Goal: Information Seeking & Learning: Check status

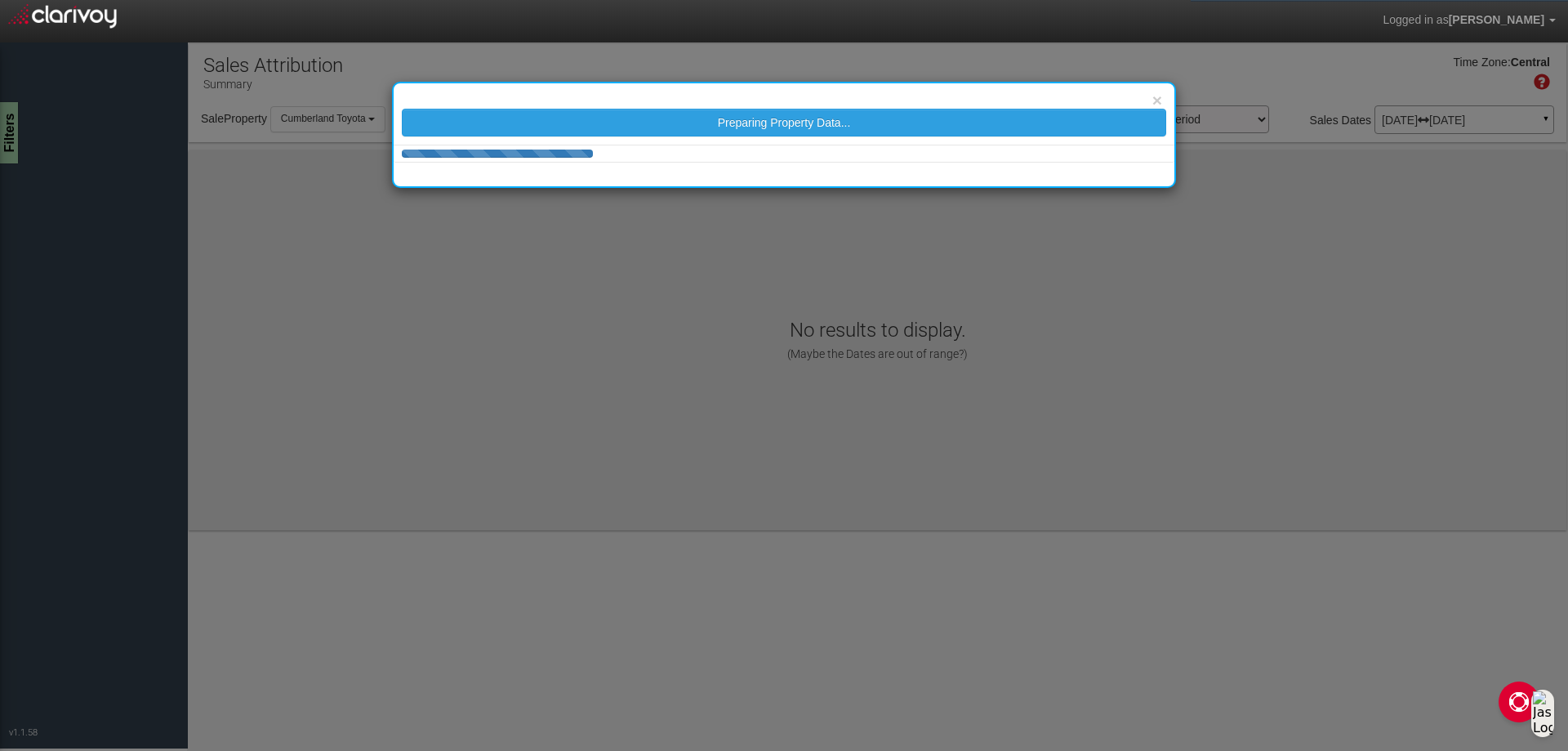
select select "object:45"
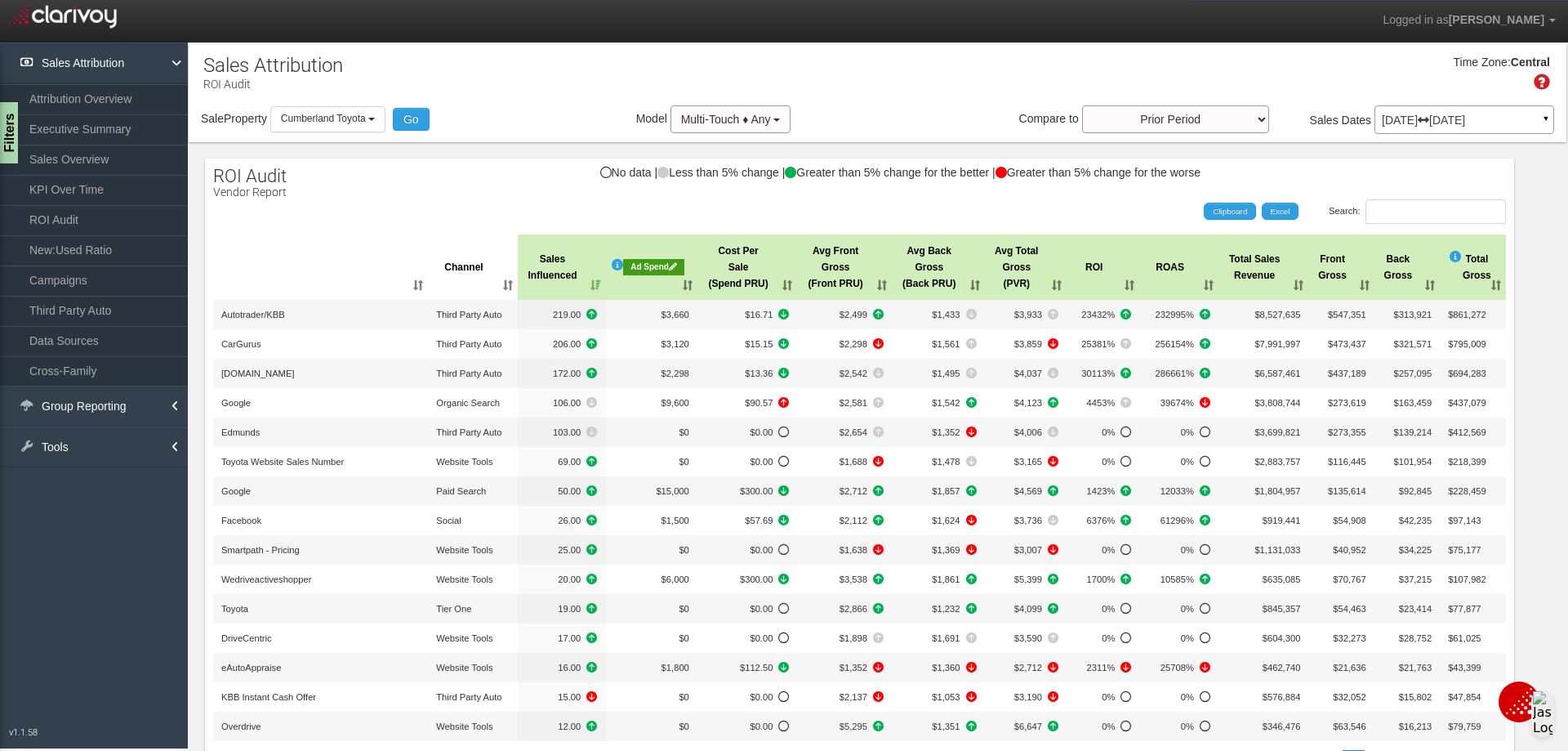
click at [842, 99] on div "Time Zone: Central" at bounding box center [878, 79] width 1378 height 53
click at [1432, 118] on p "[DATE] [DATE]" at bounding box center [1464, 120] width 165 height 12
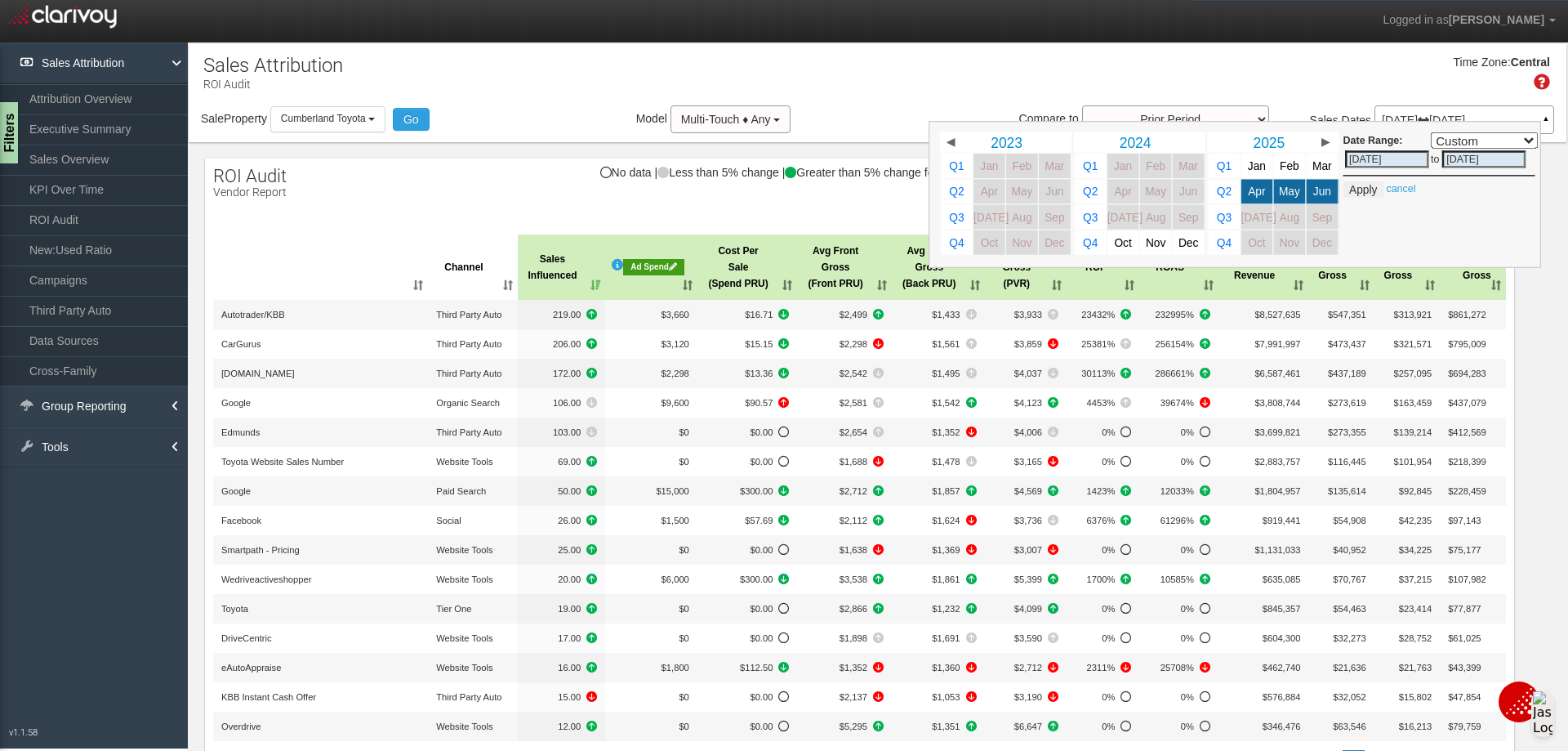
click at [1287, 87] on div "Time Zone: Central" at bounding box center [878, 79] width 1378 height 53
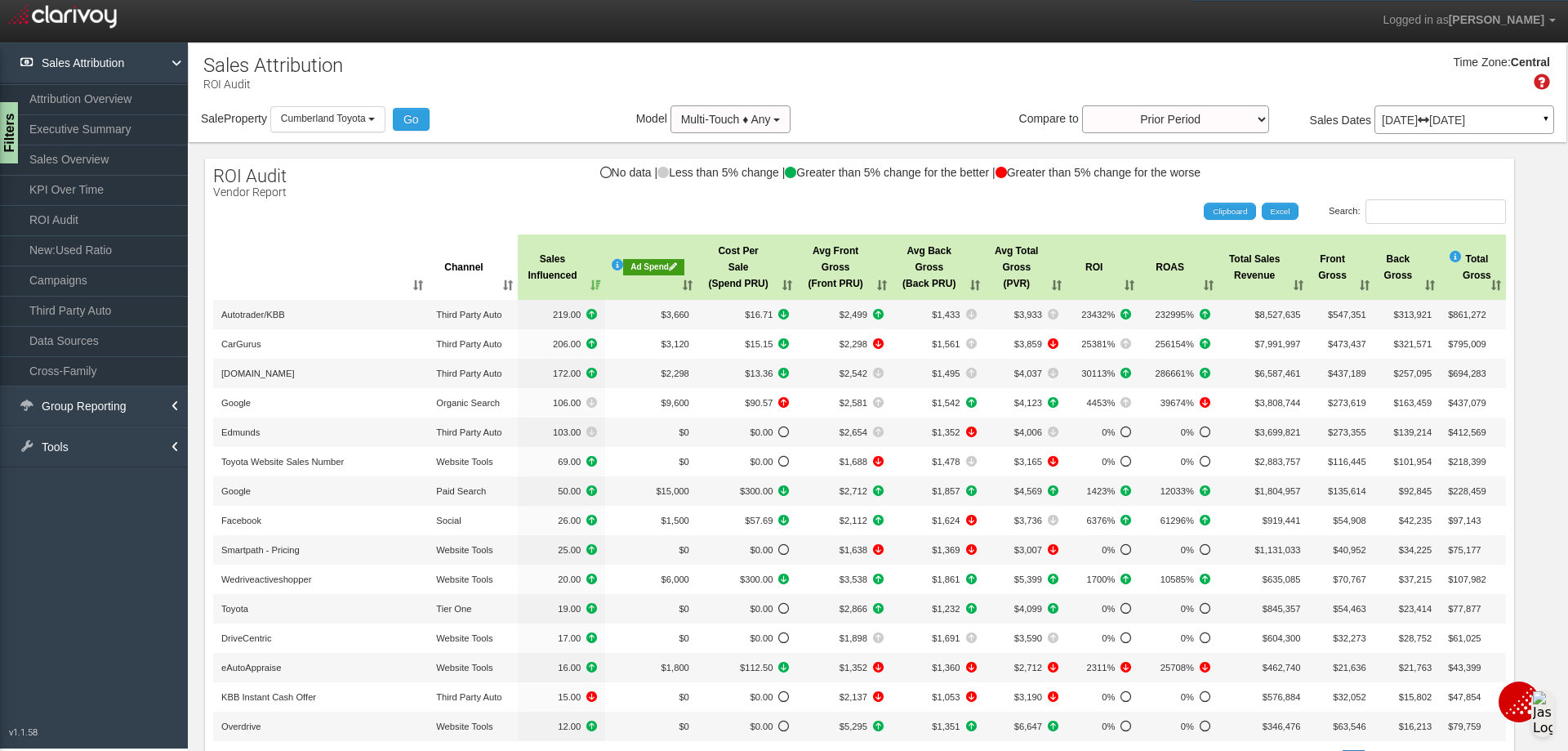
click at [1388, 145] on div "X Add new record Save changes Cancel changes Export to Excel 2024 2025 2026 Cha…" at bounding box center [878, 540] width 1378 height 796
click at [93, 404] on link "Group Reporting" at bounding box center [94, 406] width 188 height 41
click at [94, 445] on link "Channels by Rooftop" at bounding box center [94, 442] width 188 height 30
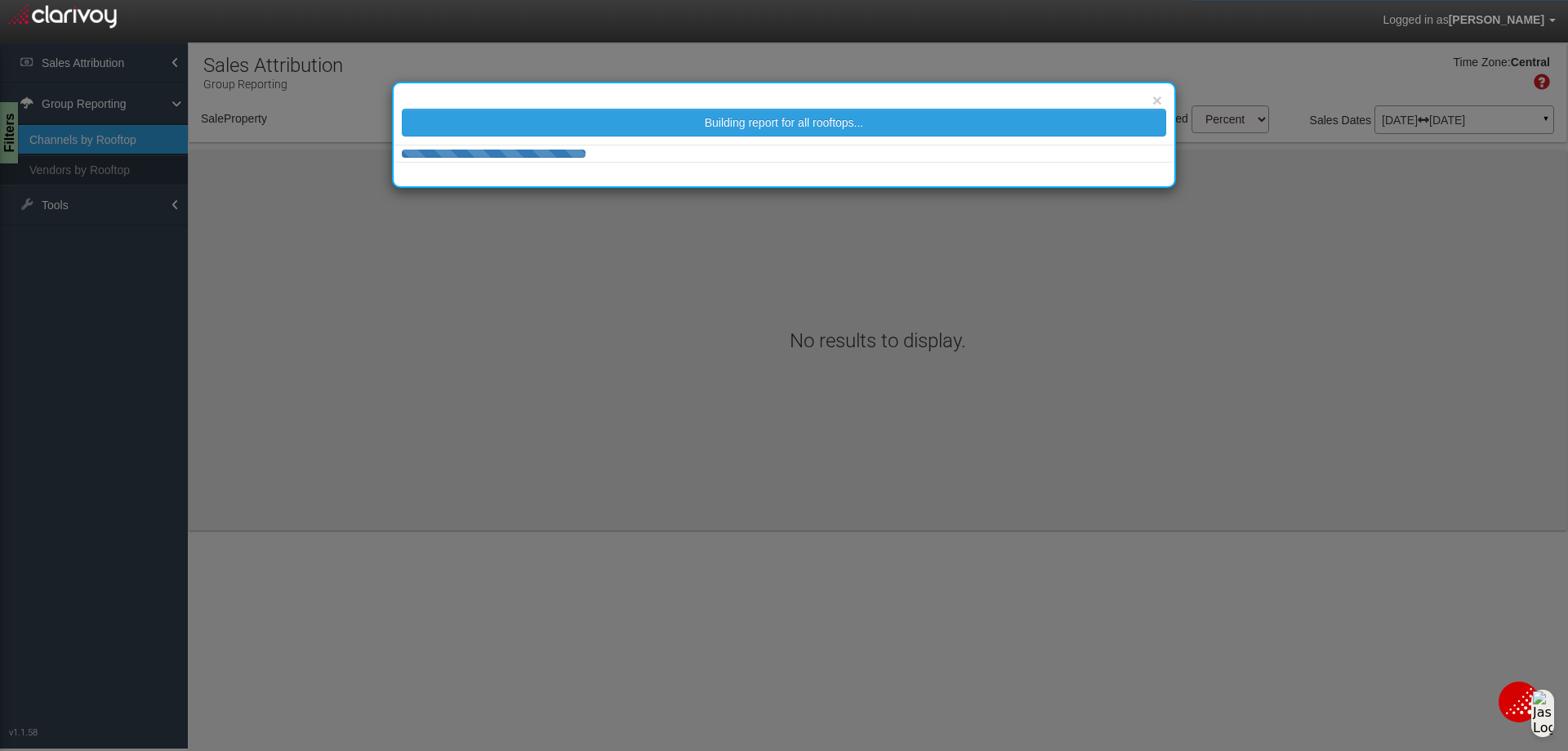
select select "object:243"
select select "25"
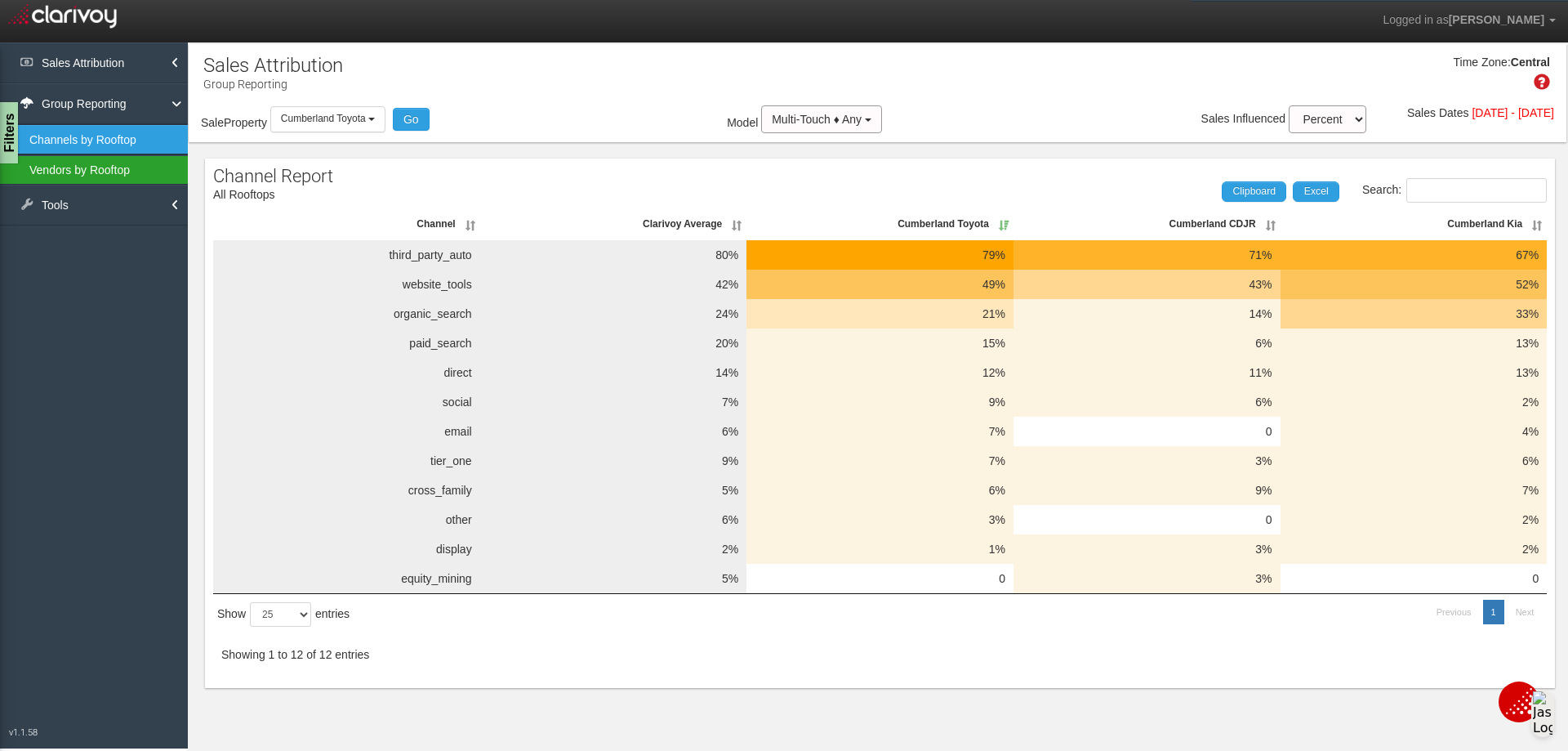
click at [122, 173] on link "Vendors by Rooftop" at bounding box center [94, 170] width 188 height 30
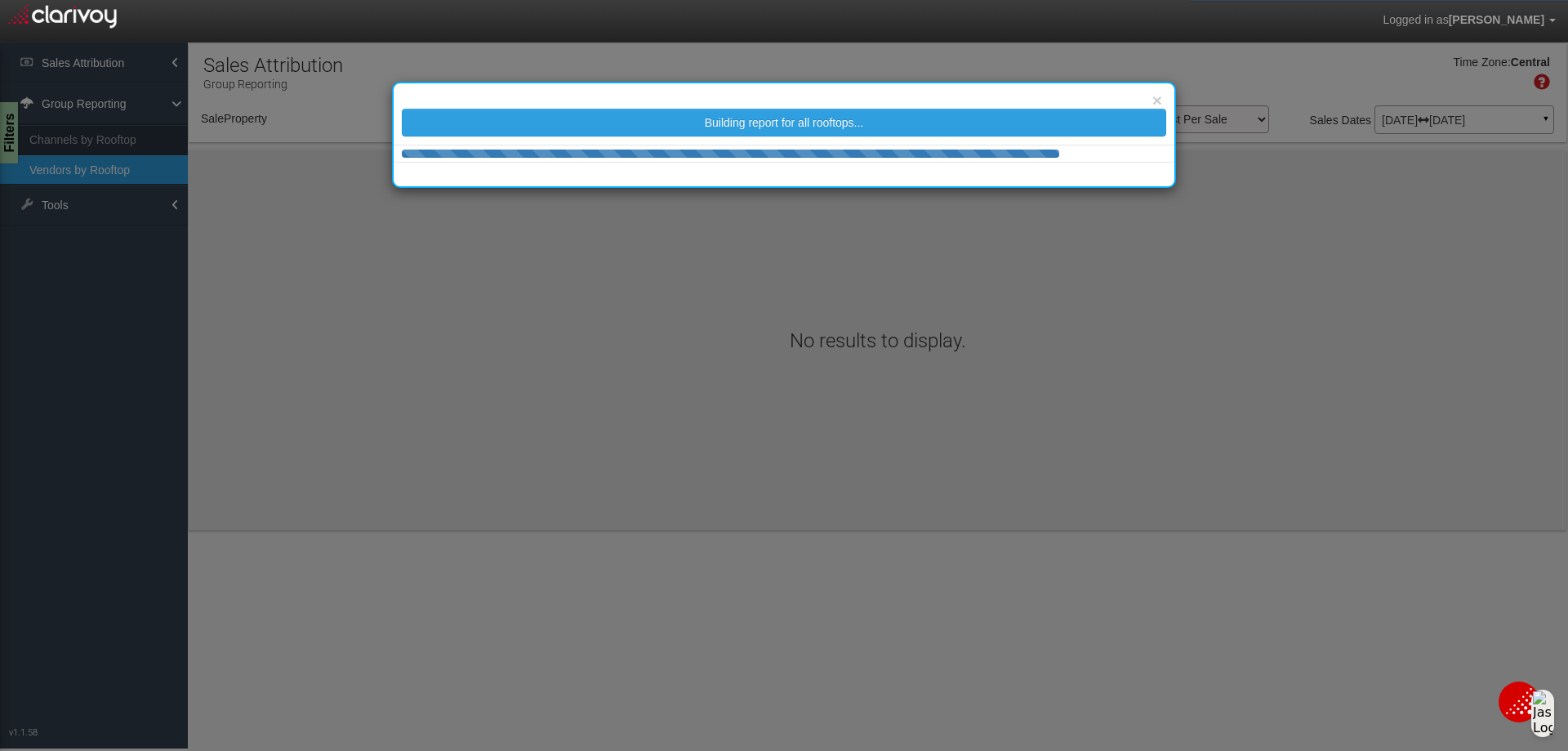
select select "object:280"
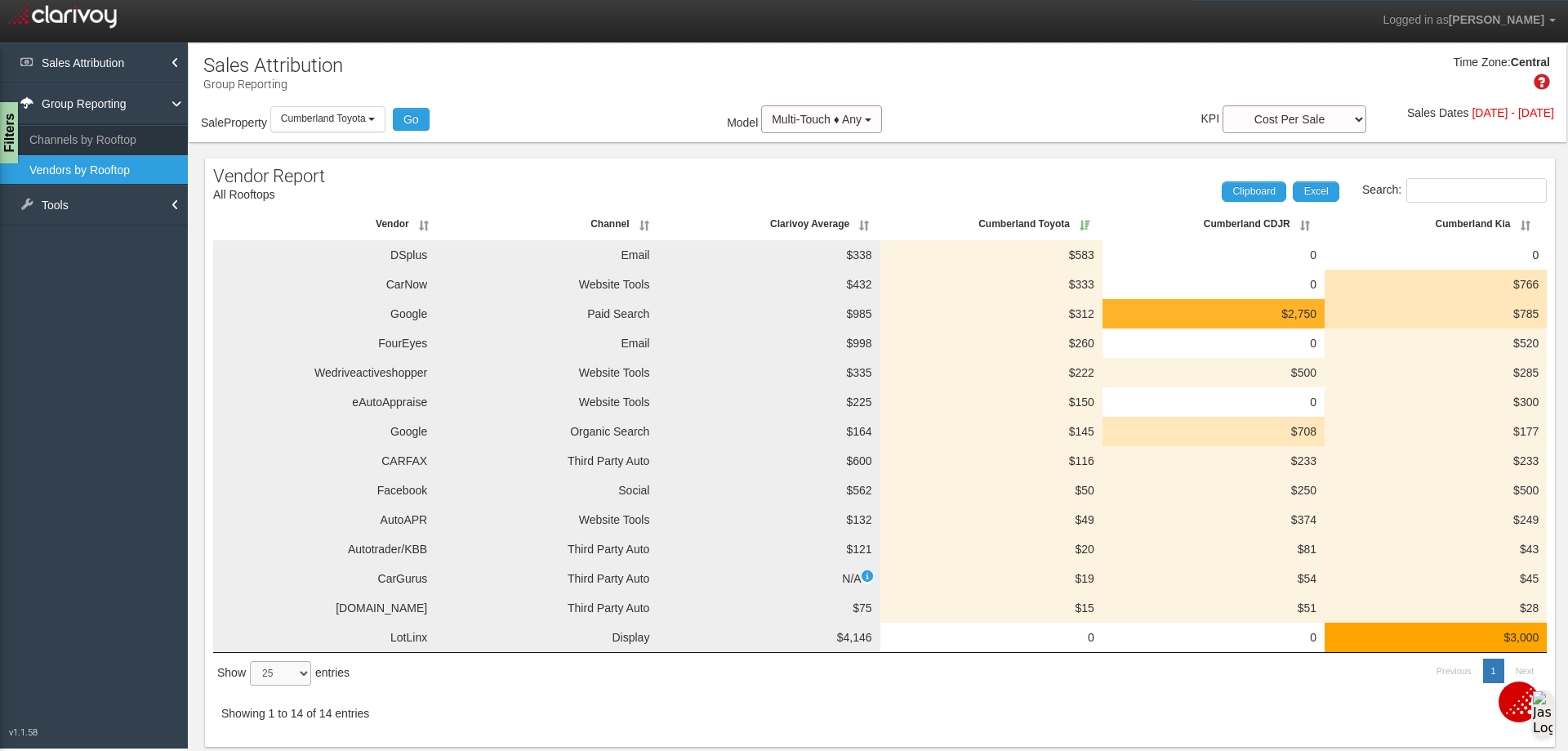
click at [301, 673] on select "10 25 50 100" at bounding box center [281, 673] width 61 height 25
select select "50"
click at [253, 661] on select "10 25 50 100" at bounding box center [281, 673] width 61 height 25
click at [1059, 672] on div "Search: Clipboard Excel Vendor Channel Clarivoy Average Cumberland Toyota Cumbe…" at bounding box center [880, 470] width 1350 height 552
click at [1472, 113] on div "[DATE] - [DATE]" at bounding box center [1513, 113] width 83 height 0
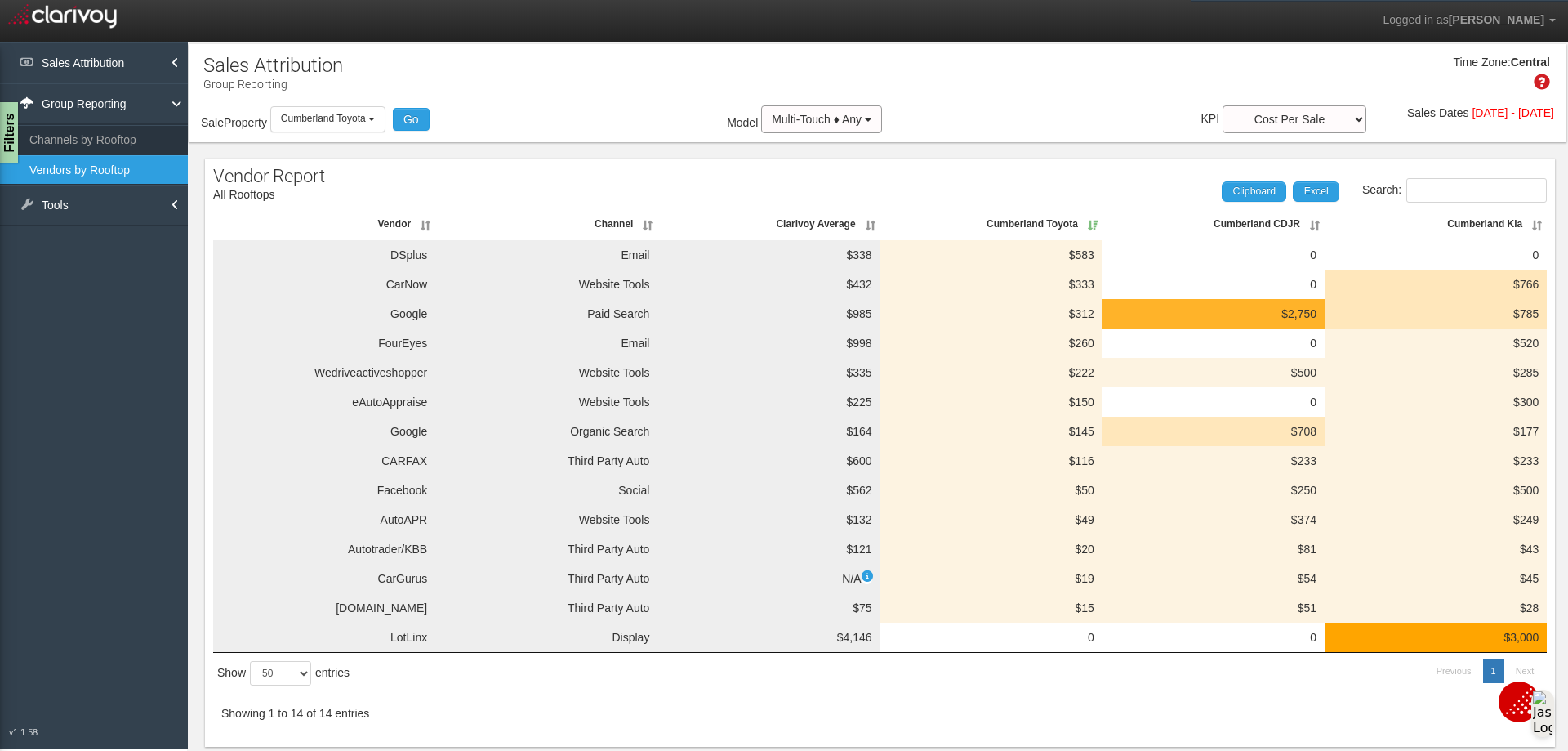
click at [1472, 113] on div "[DATE] - [DATE]" at bounding box center [1513, 113] width 83 height 0
click at [1315, 116] on select "Ad Spend Average Back Gross Average Front Gross Average Total Gross Cost Per Sa…" at bounding box center [1295, 119] width 144 height 28
click at [1239, 84] on div "Time Zone: Central" at bounding box center [878, 79] width 1378 height 53
click at [1439, 106] on span "Dates" at bounding box center [1454, 113] width 31 height 13
click at [1492, 113] on div "[DATE] - [DATE]" at bounding box center [1513, 113] width 83 height 0
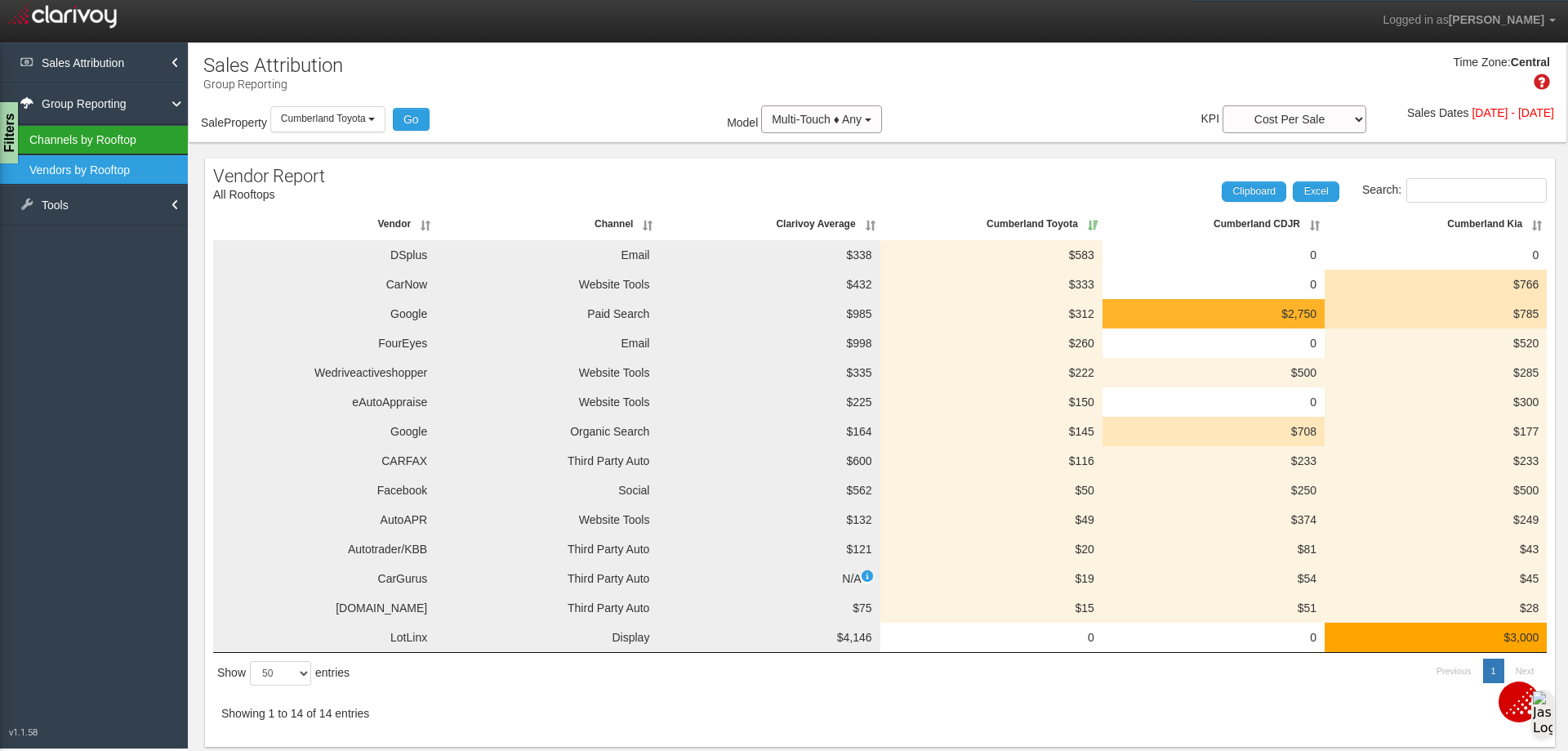
click at [97, 144] on link "Channels by Rooftop" at bounding box center [94, 140] width 188 height 30
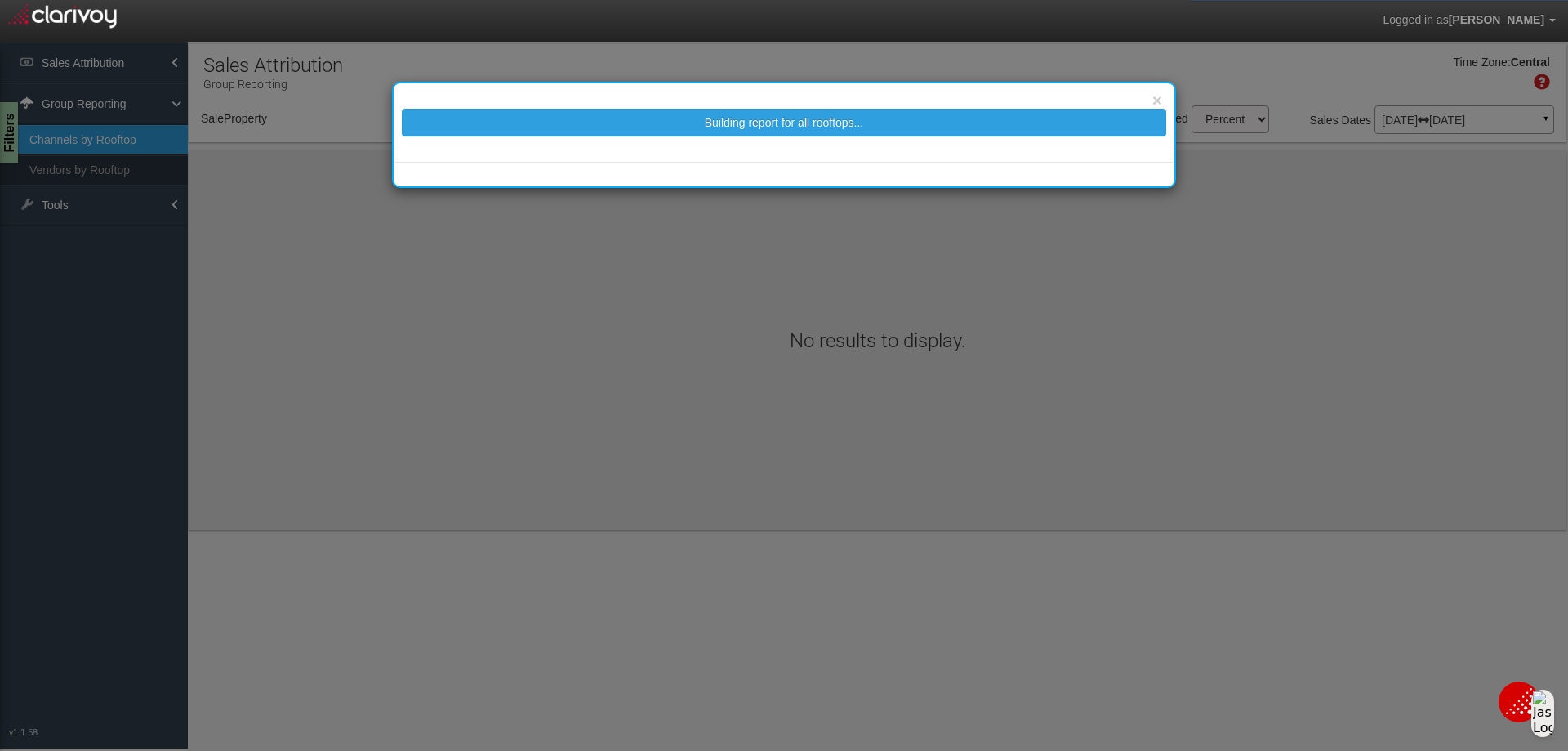
select select "object:317"
select select "25"
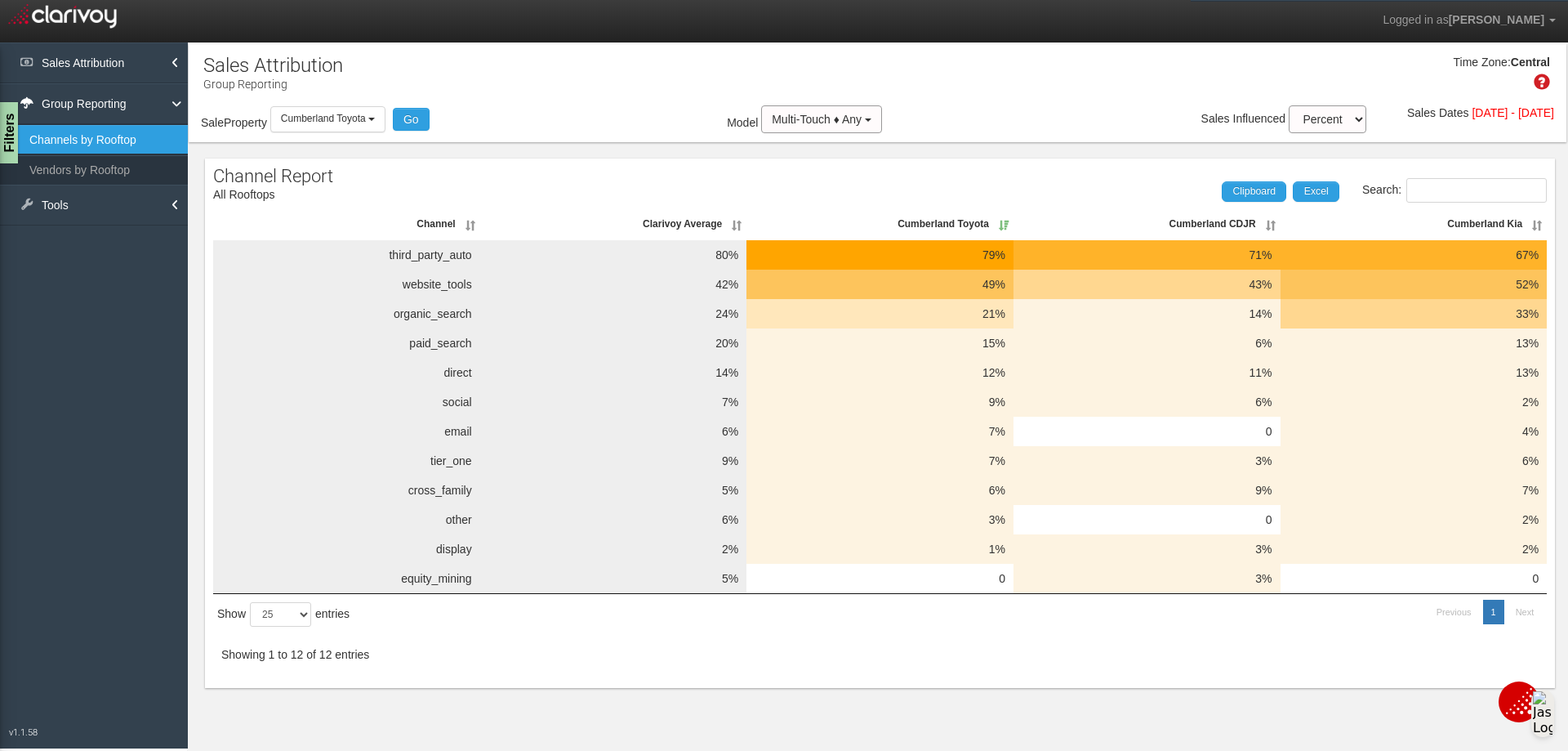
click at [72, 64] on link "Sales Attribution" at bounding box center [94, 62] width 188 height 41
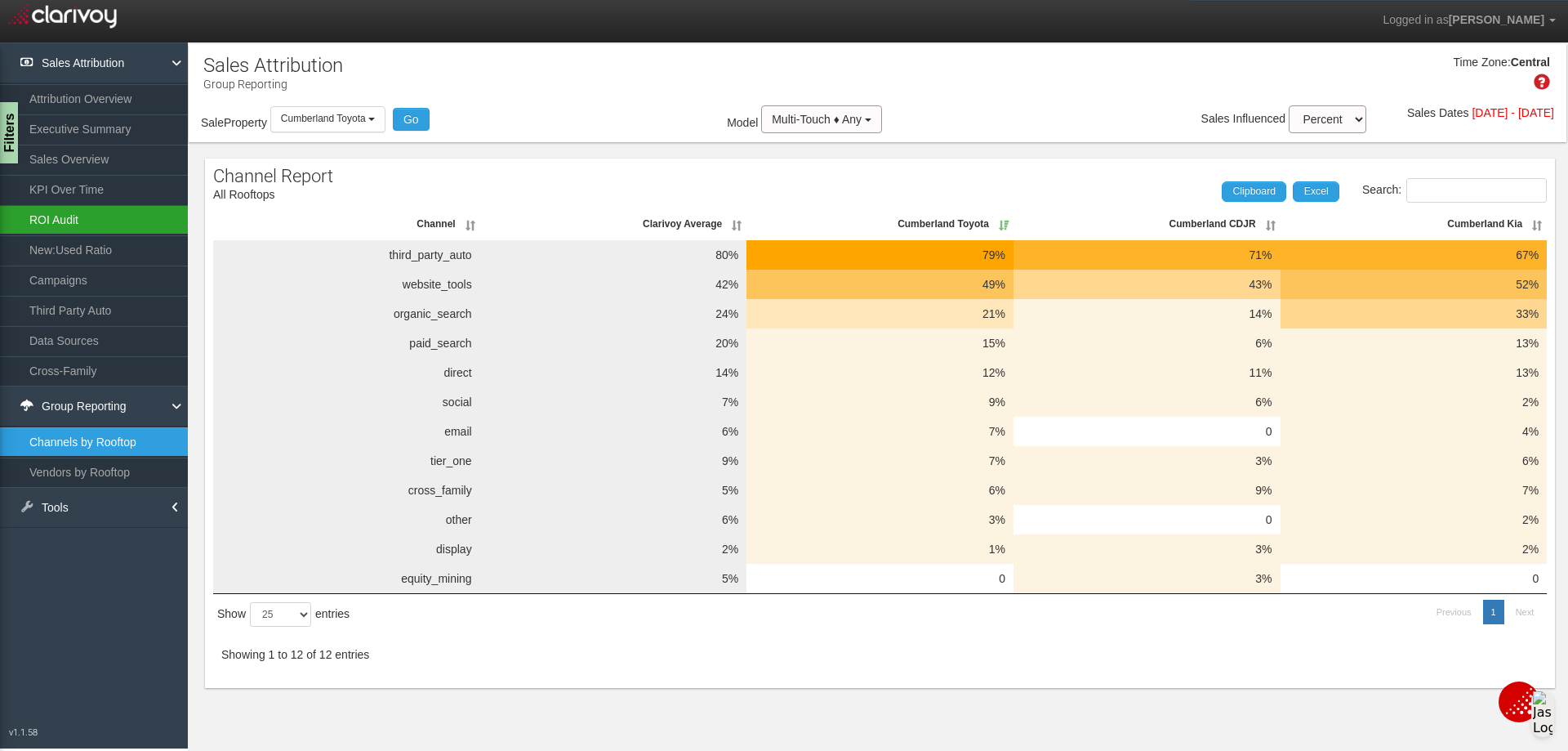
click at [57, 217] on link "ROI Audit" at bounding box center [94, 220] width 188 height 30
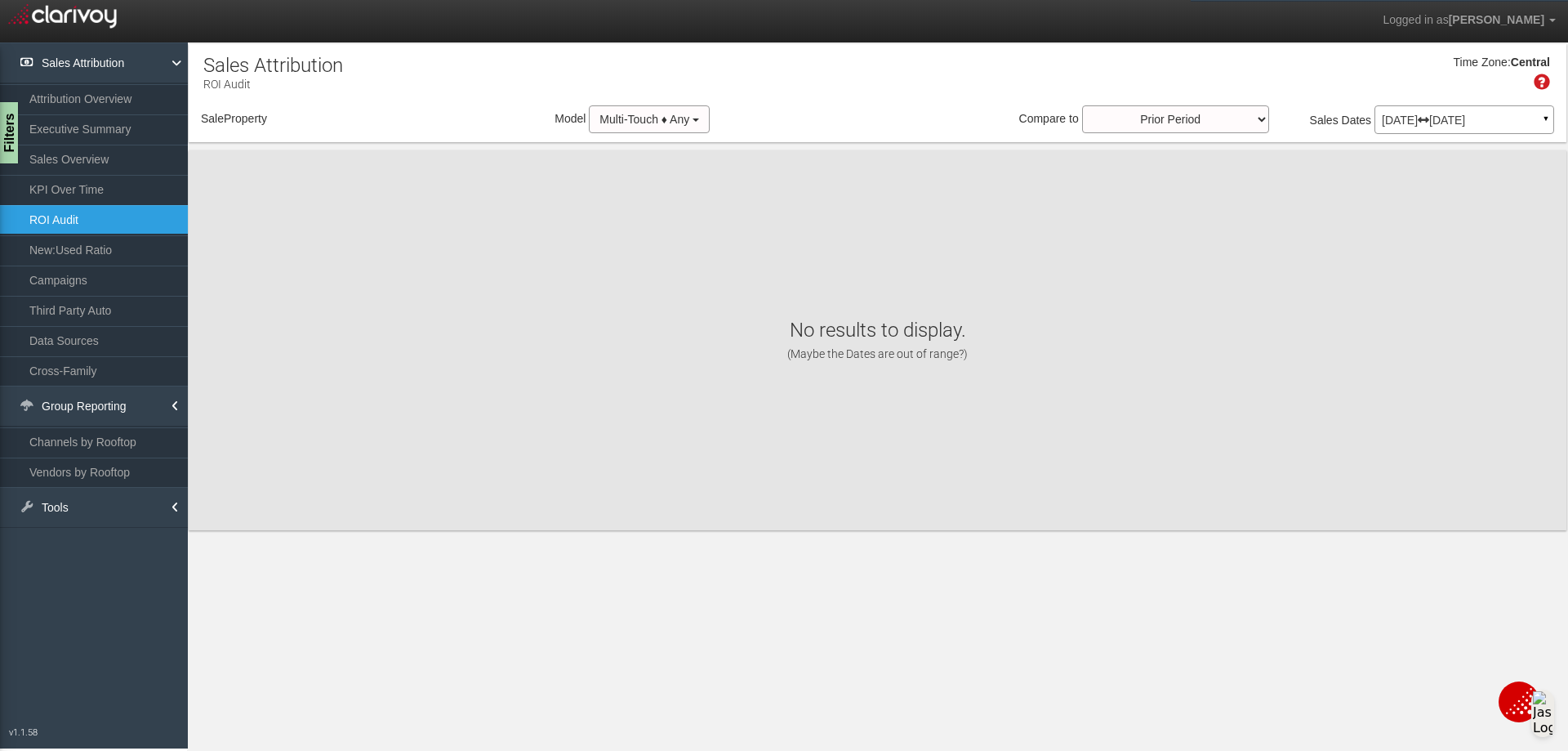
select select "object:358"
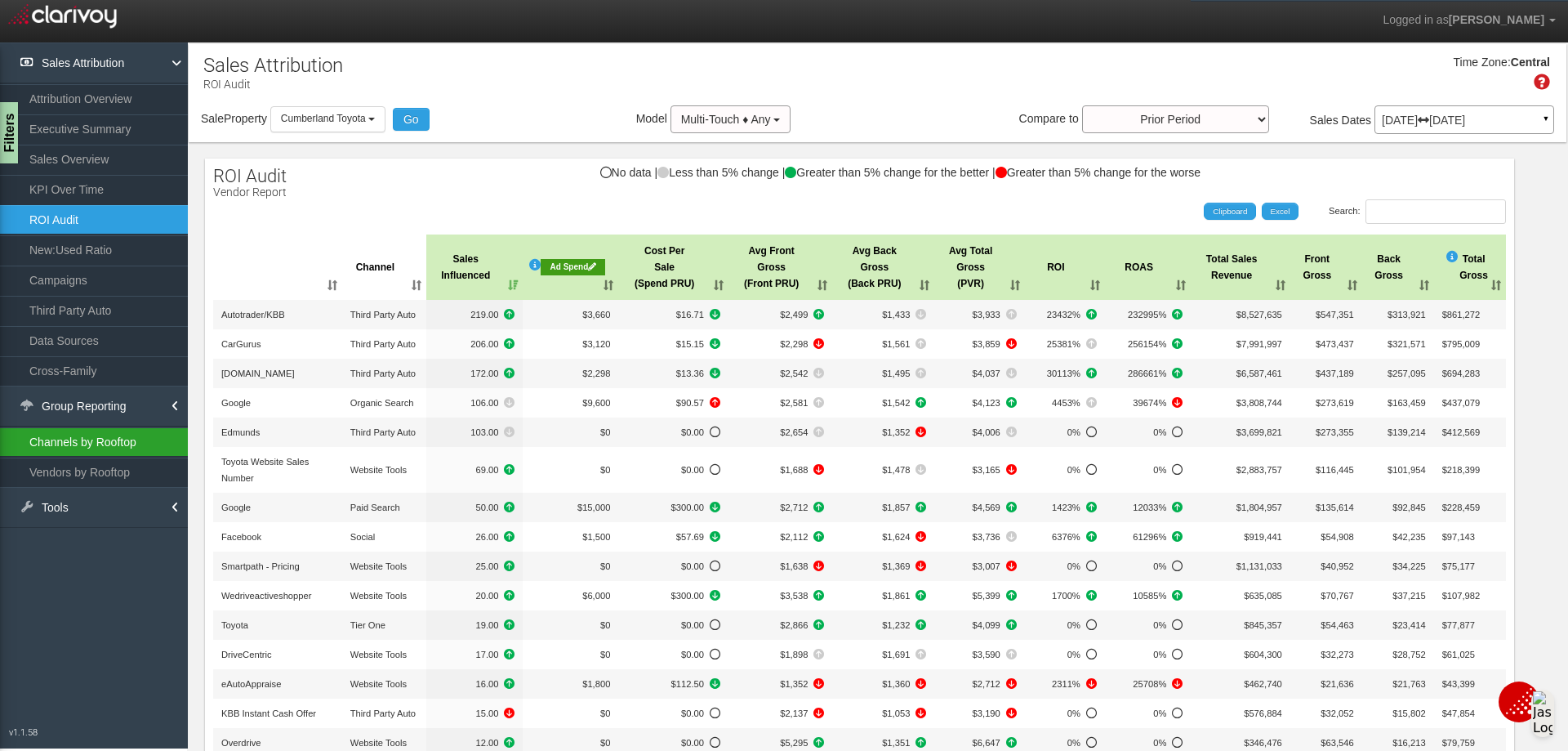
click at [122, 445] on link "Channels by Rooftop" at bounding box center [94, 442] width 188 height 30
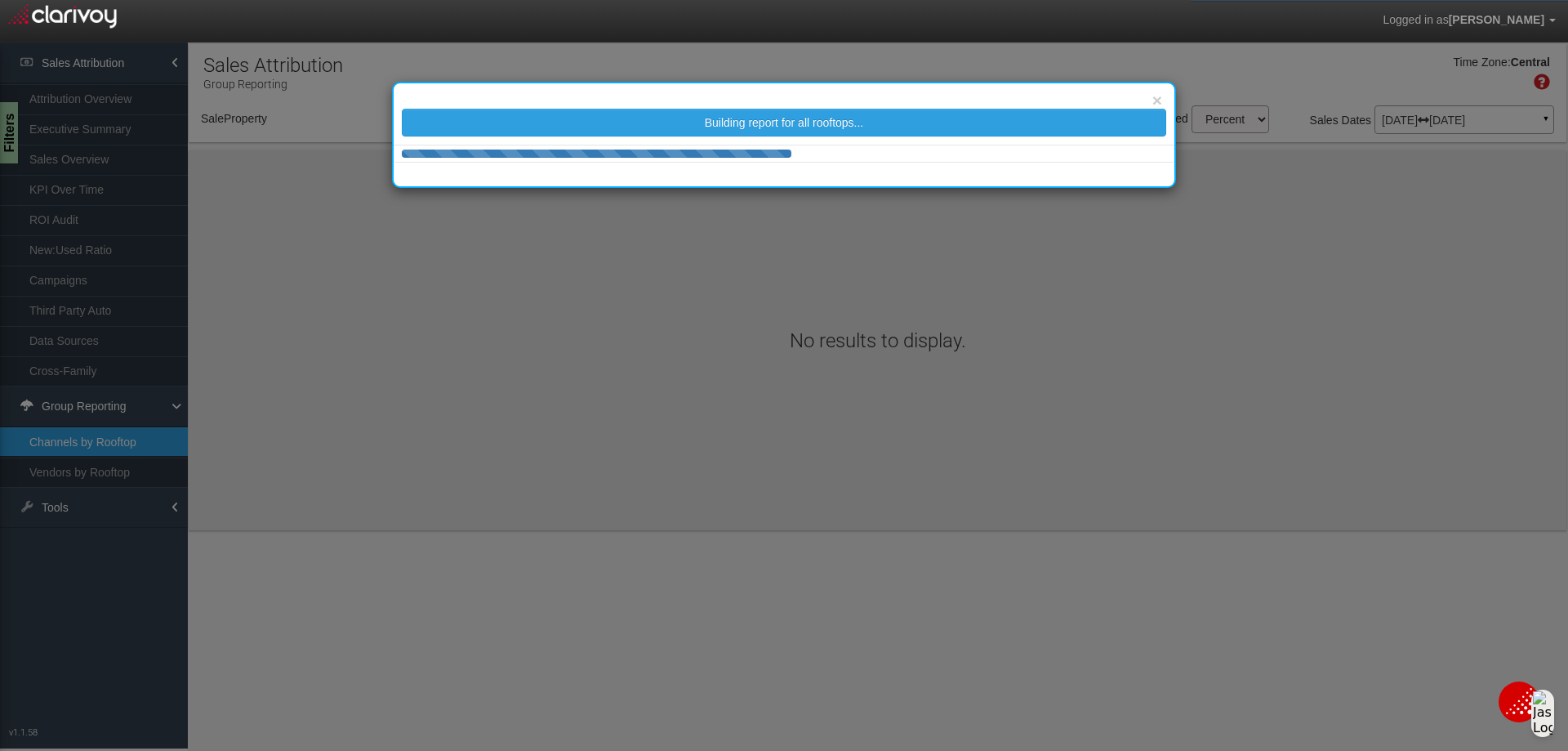
select select "object:395"
select select "25"
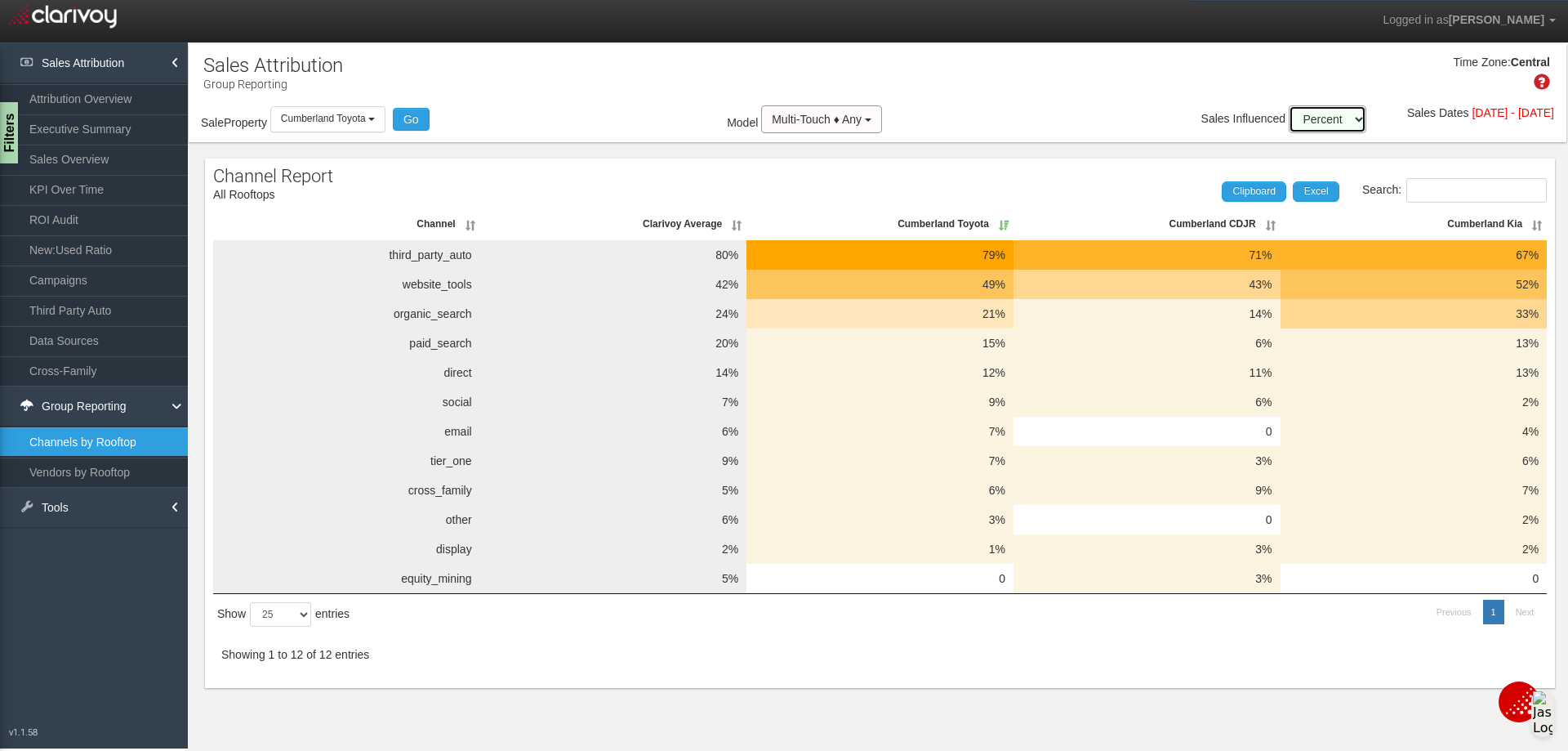
click at [1311, 118] on select "Percent Units" at bounding box center [1328, 119] width 78 height 28
select select "units"
click at [1289, 105] on select "Percent Units" at bounding box center [1328, 119] width 78 height 28
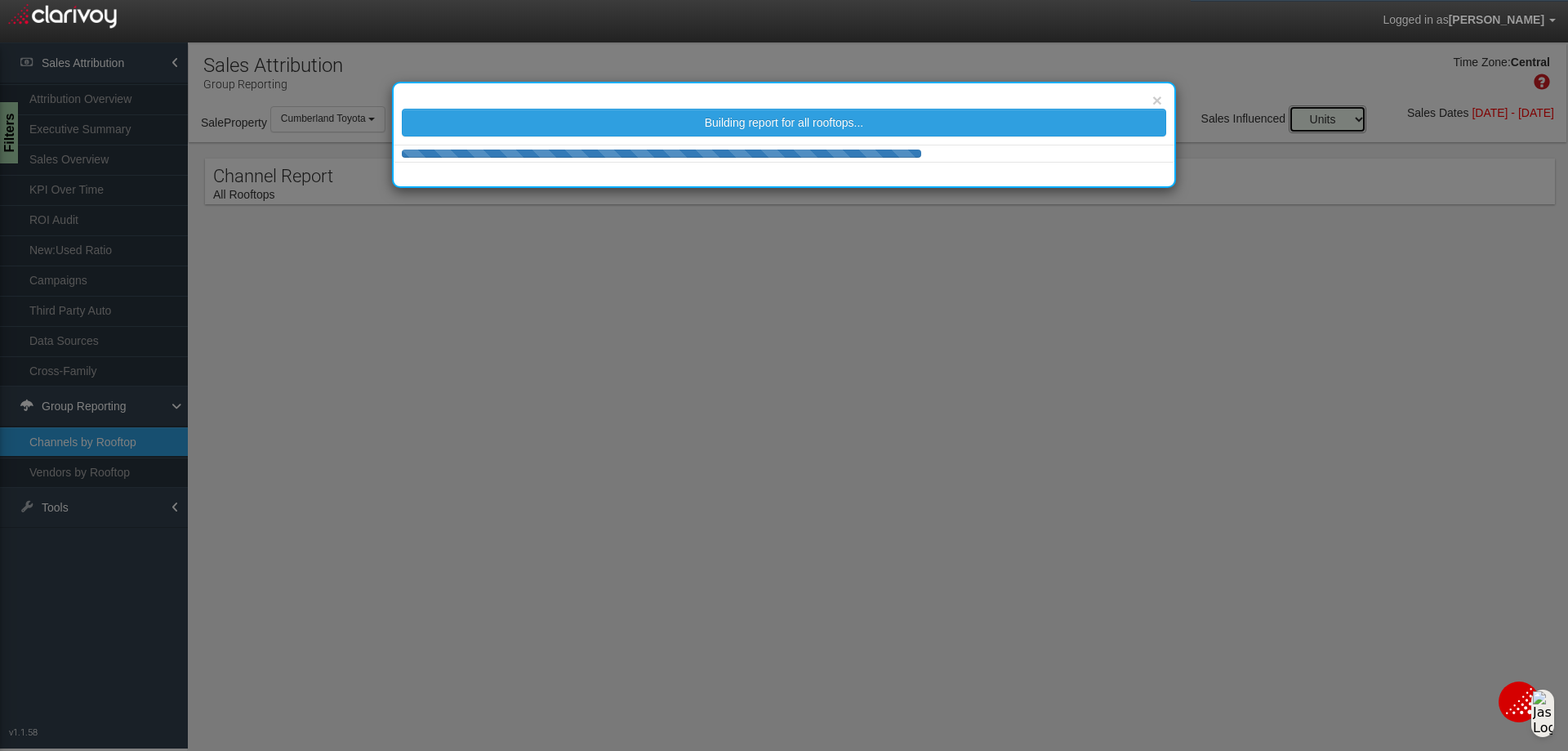
select select "25"
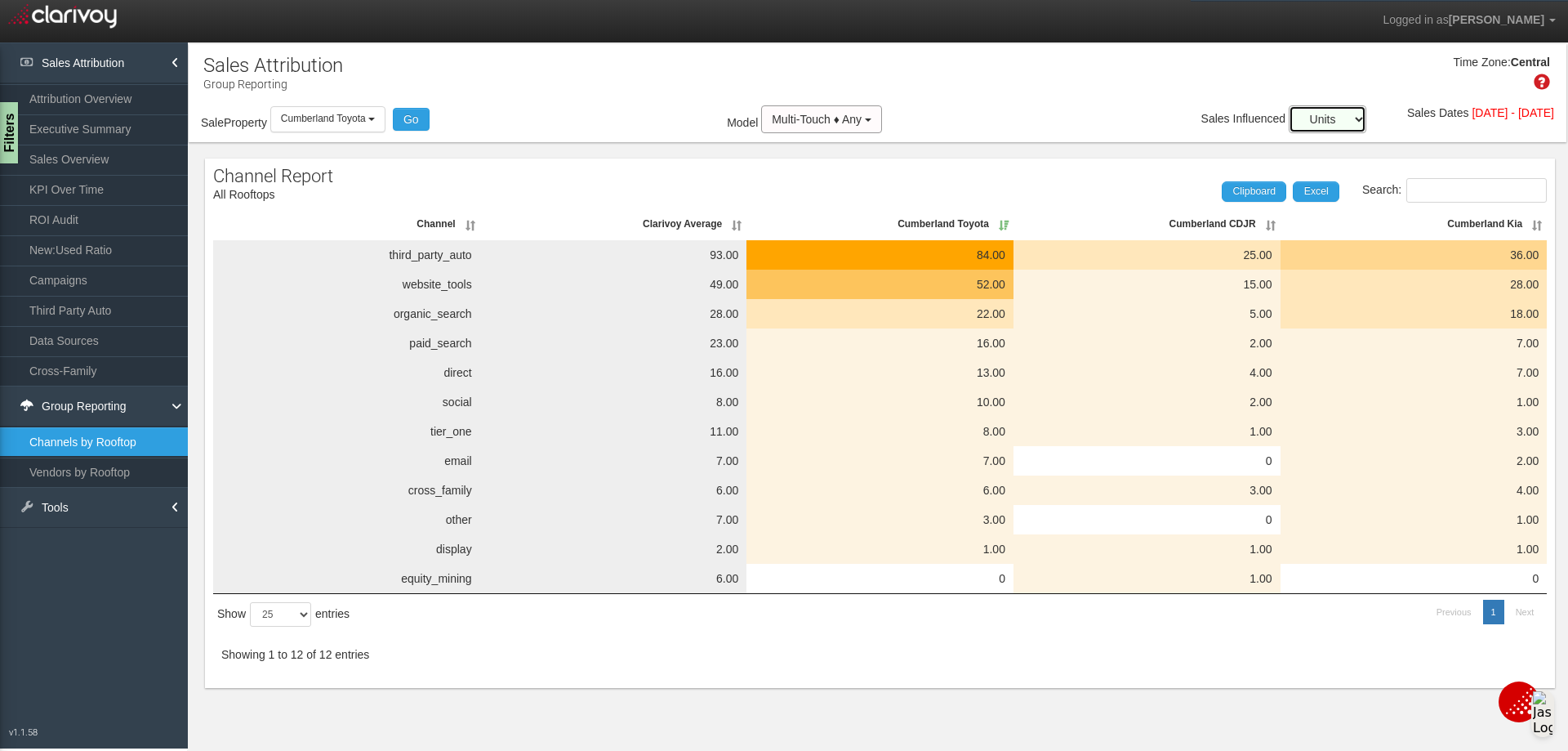
click at [1297, 113] on select "Percent Units" at bounding box center [1328, 119] width 78 height 28
select select "percent"
click at [1289, 105] on select "Percent Units" at bounding box center [1328, 119] width 78 height 28
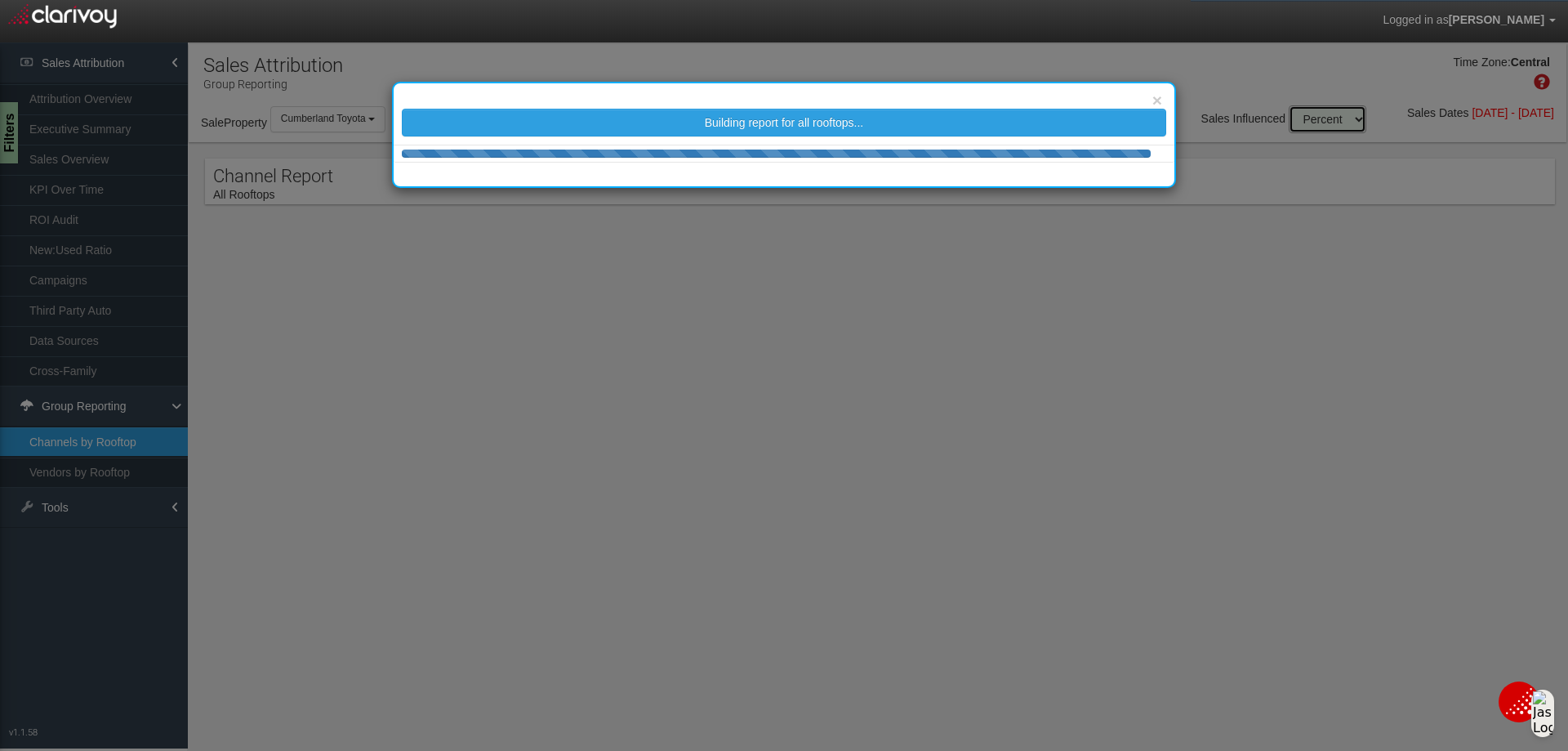
select select "25"
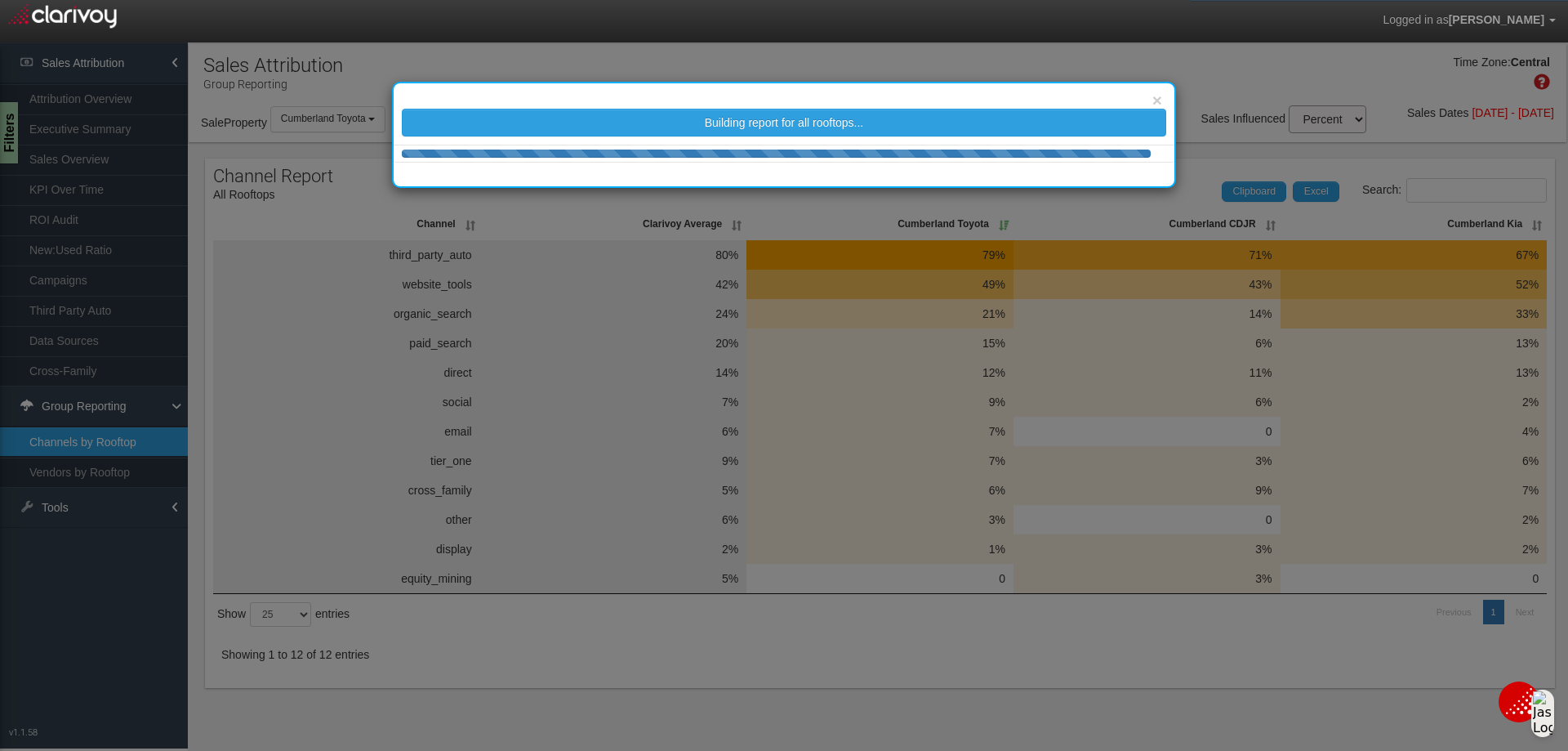
click at [1207, 79] on div "× Building report for all rooftops..." at bounding box center [784, 375] width 1568 height 751
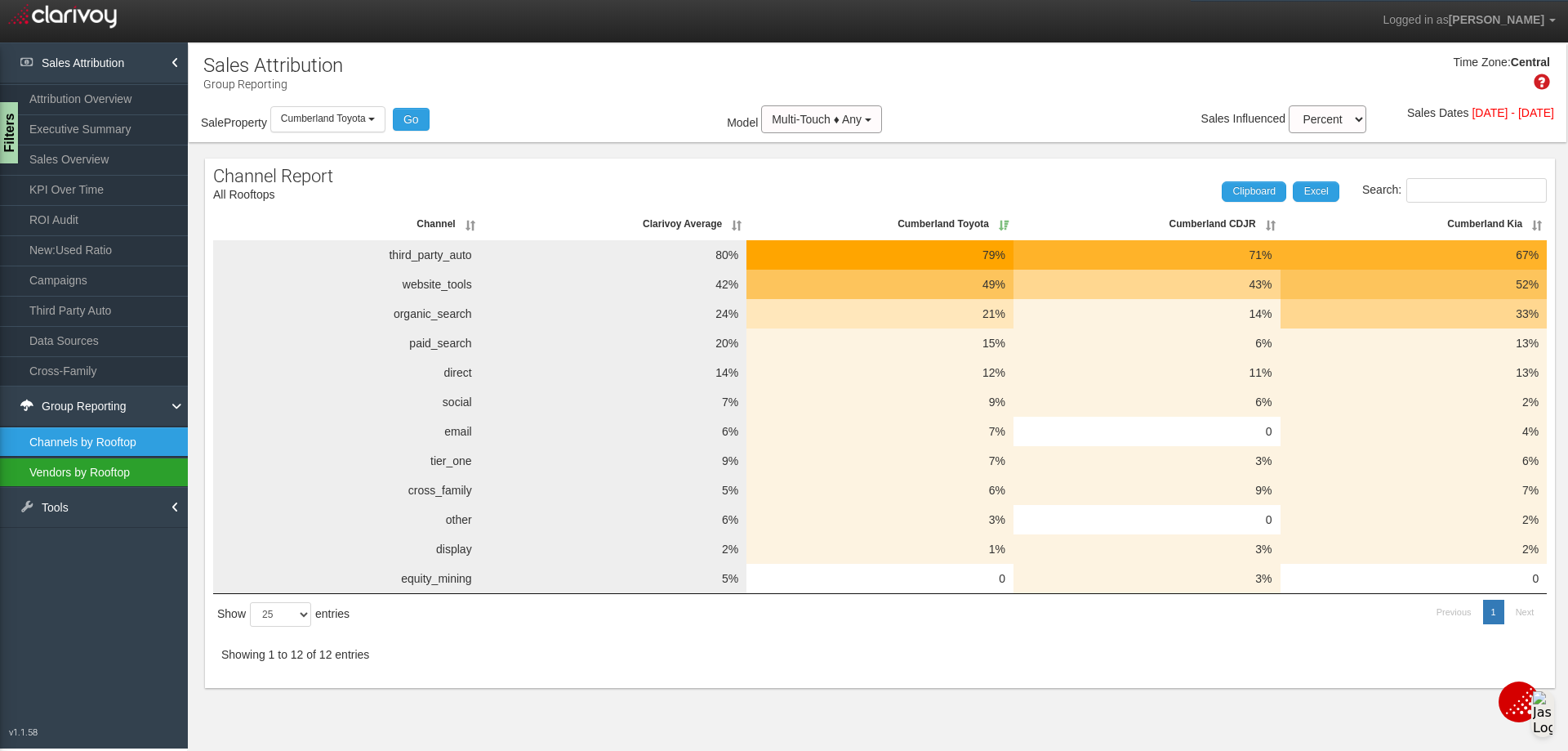
click at [100, 466] on link "Vendors by Rooftop" at bounding box center [94, 473] width 188 height 30
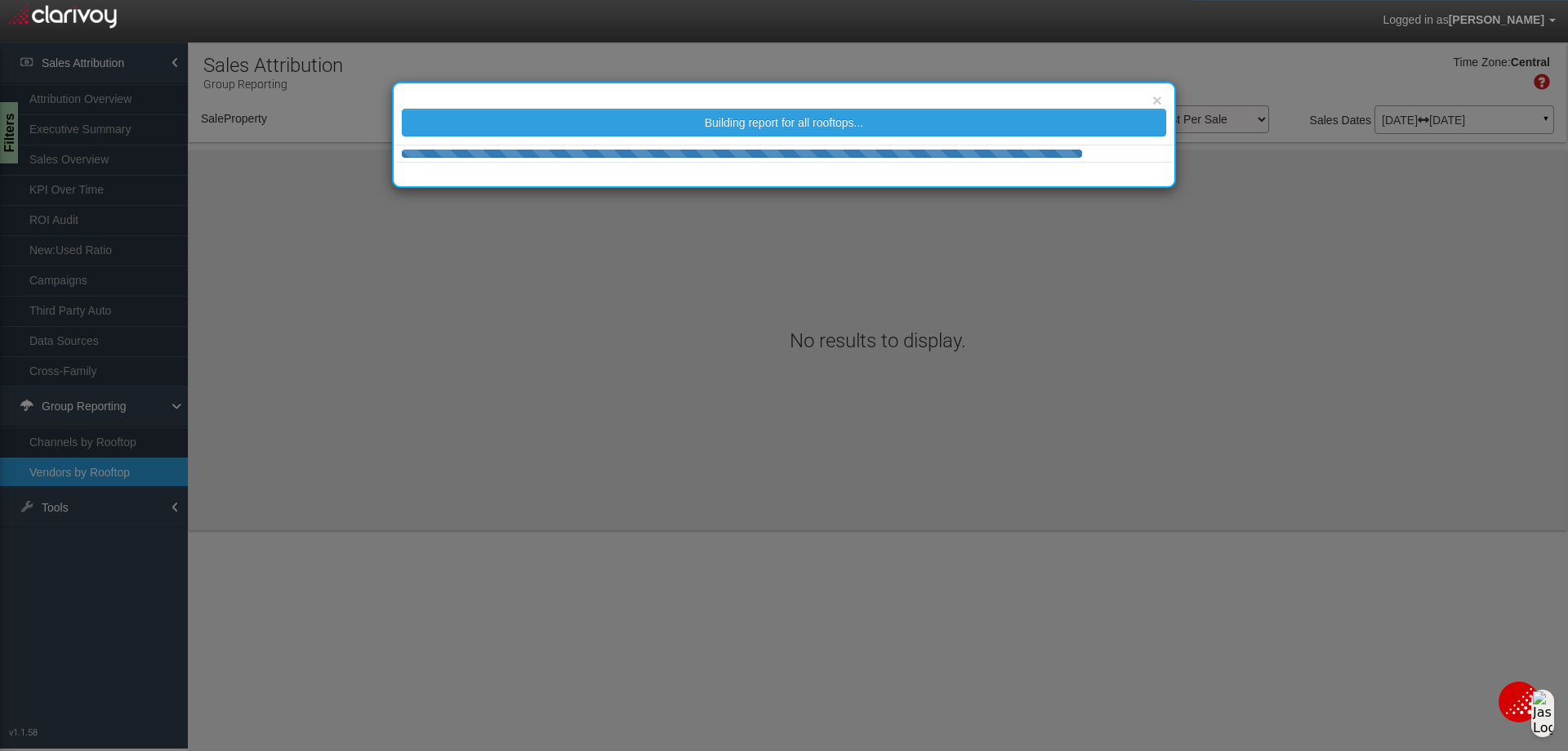
select select "object:432"
select select "25"
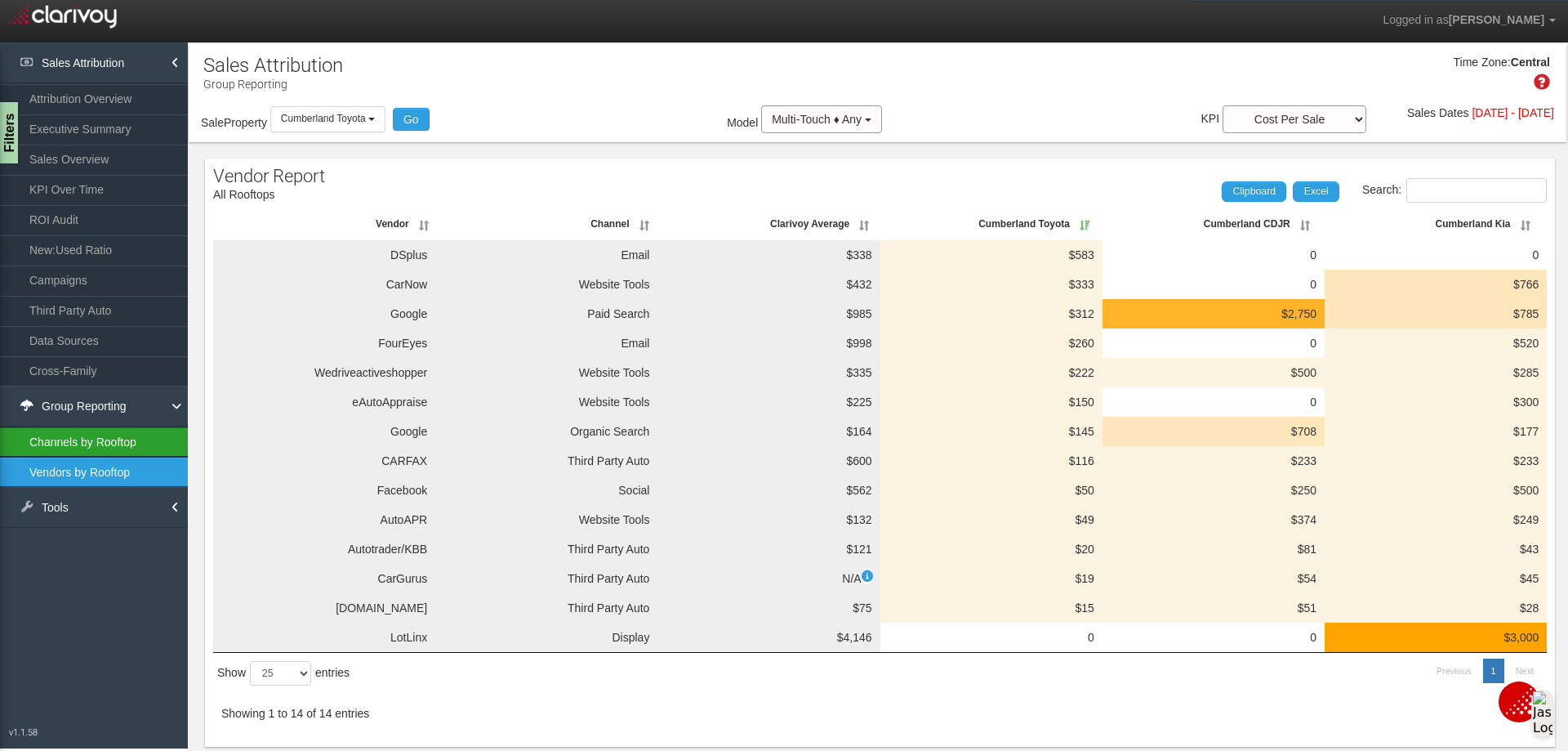
click at [118, 433] on link "Channels by Rooftop" at bounding box center [94, 442] width 188 height 30
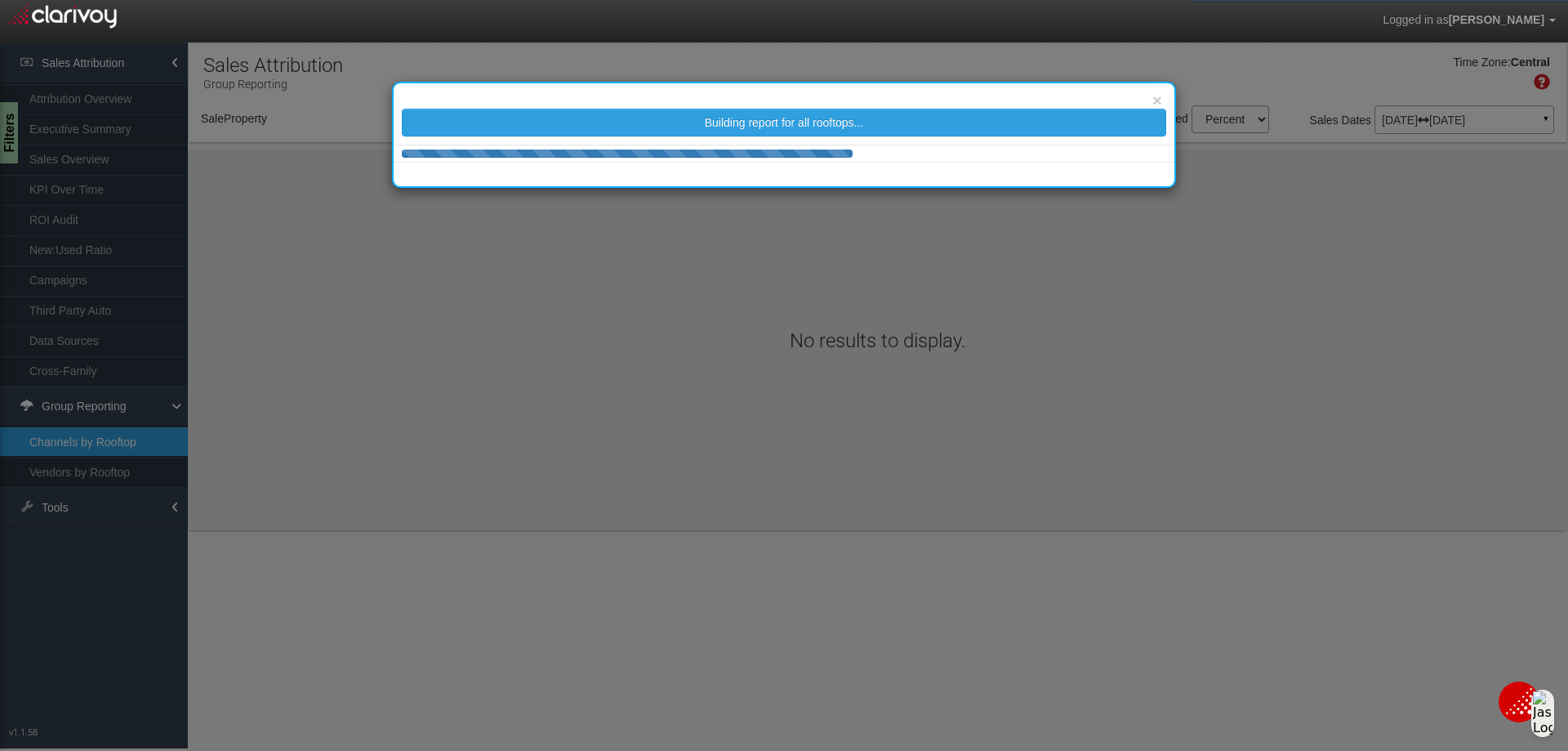
select select "object:469"
select select "25"
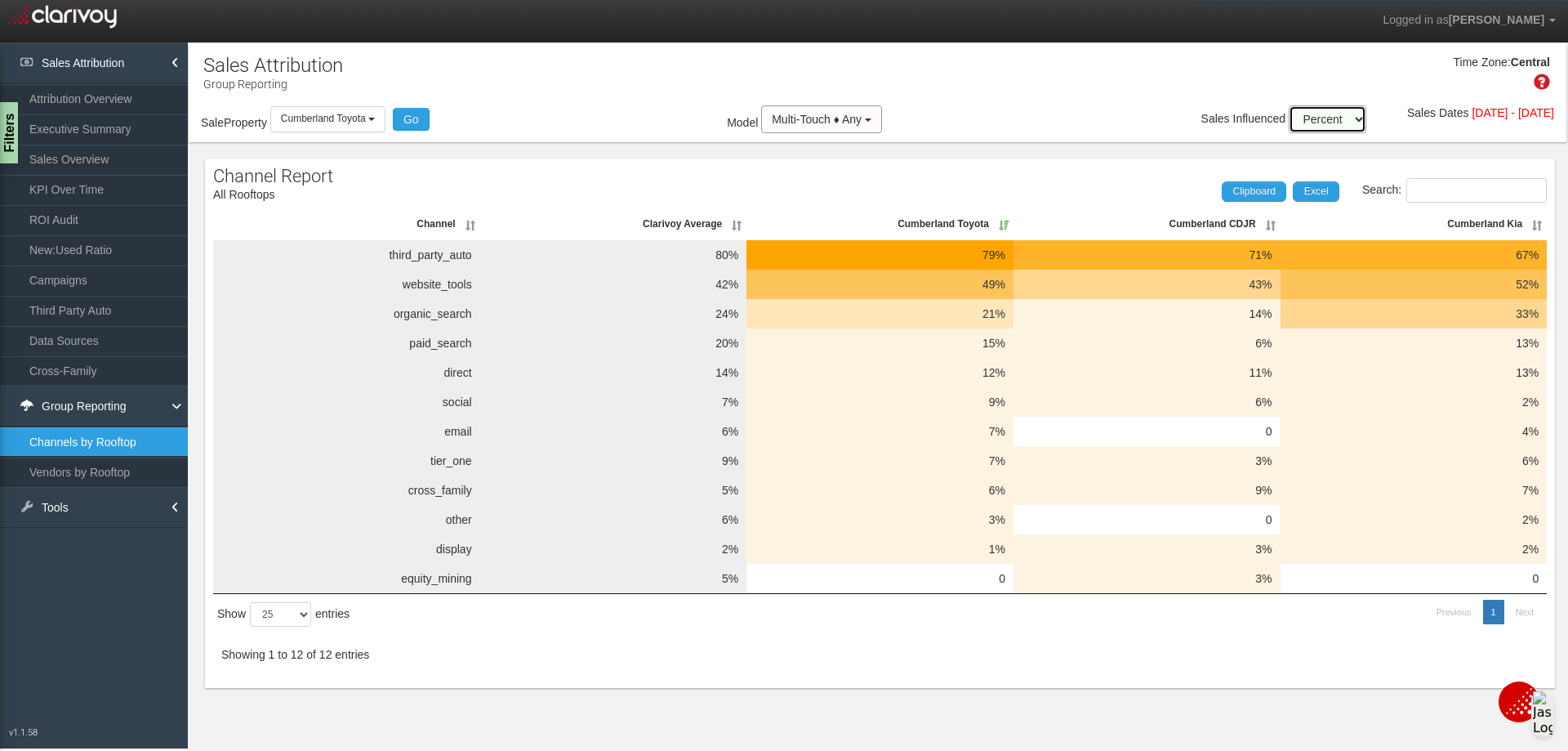
click at [1310, 123] on select "Percent Units" at bounding box center [1328, 119] width 78 height 28
click at [1064, 99] on div "Time Zone: Central" at bounding box center [878, 79] width 1378 height 53
click at [850, 123] on button "Multi-Touch ♦ Any" at bounding box center [822, 119] width 121 height 28
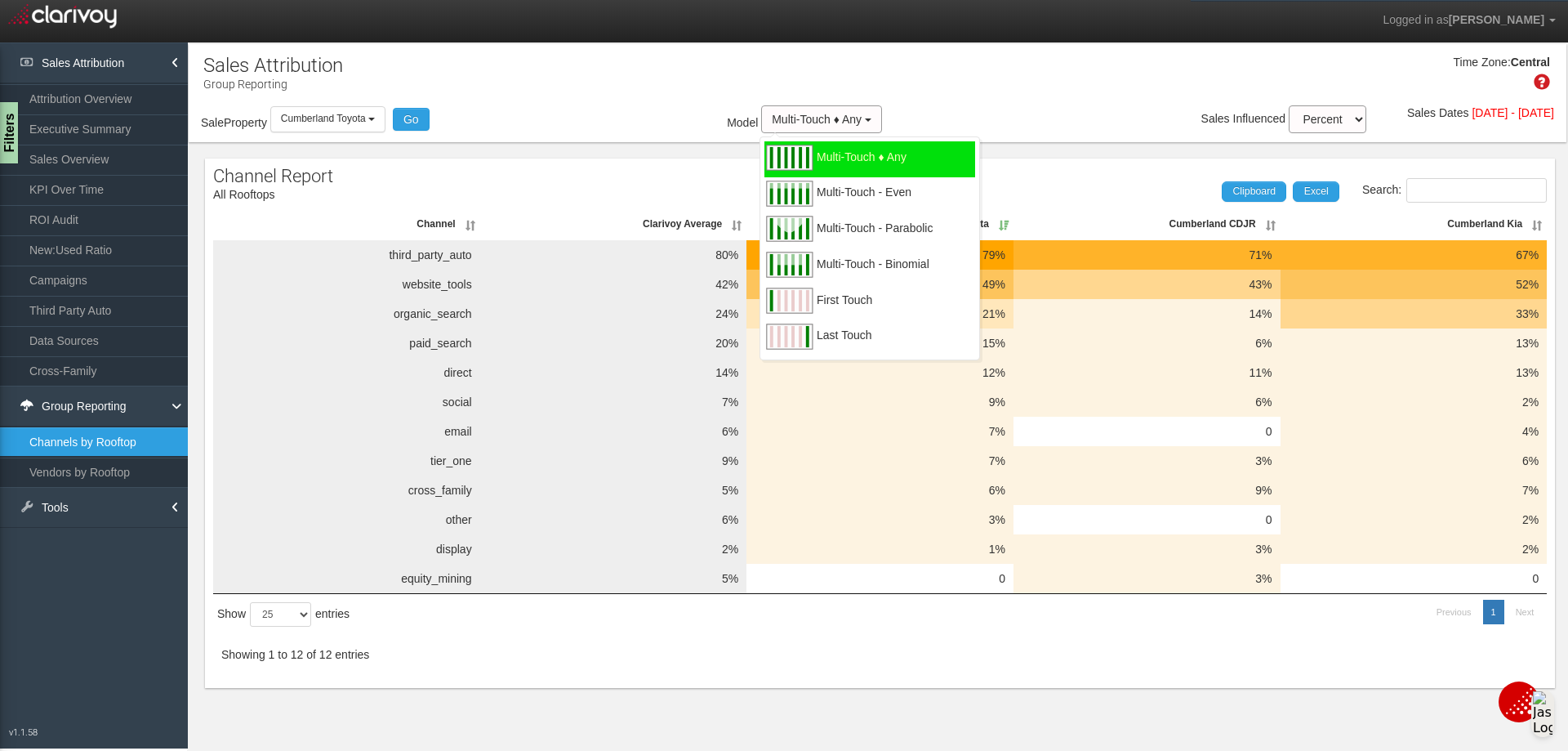
click at [944, 108] on div "Sale Property Loading Cumberland CDJR [GEOGRAPHIC_DATA] [GEOGRAPHIC_DATA] [GEOG…" at bounding box center [878, 121] width 1378 height 31
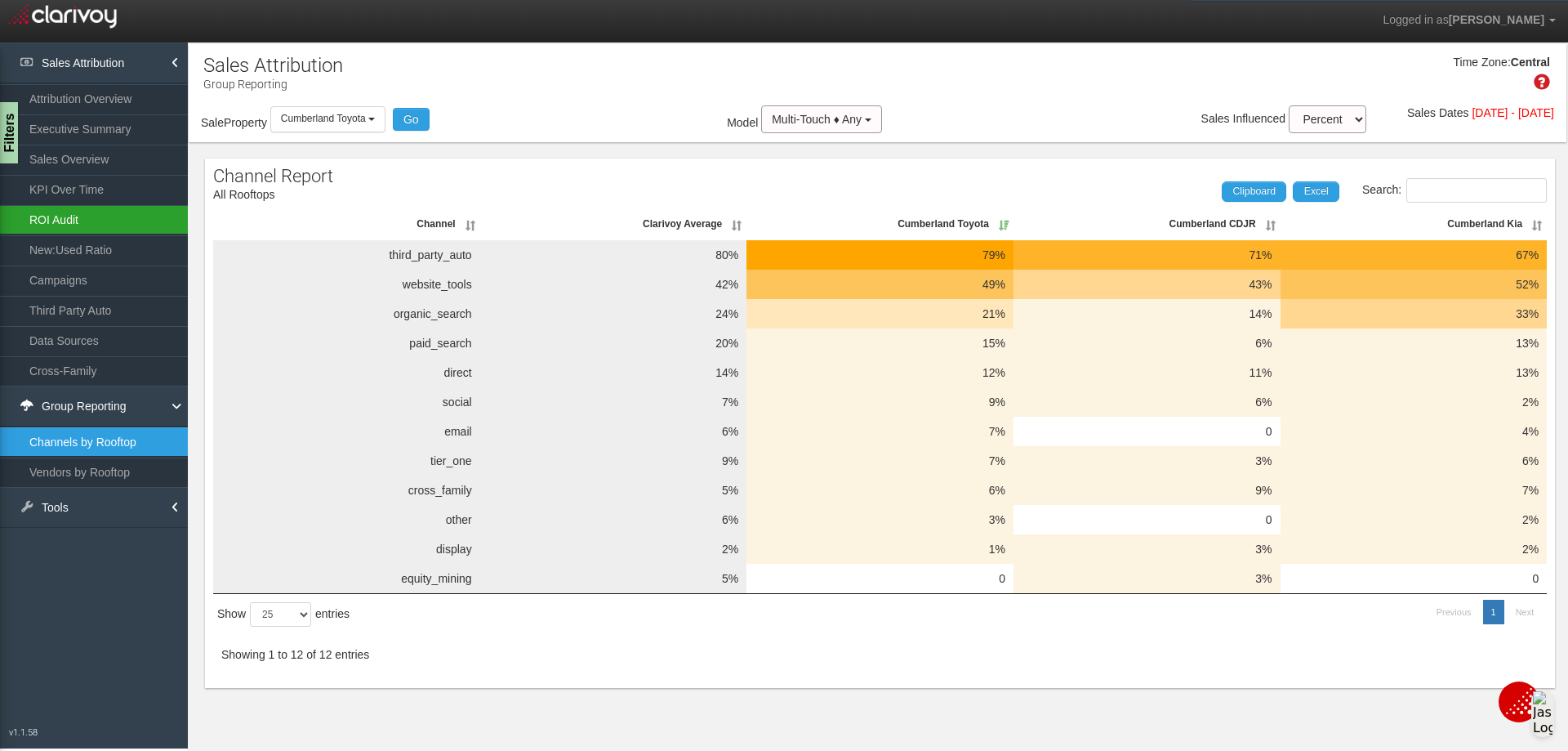
click at [85, 213] on link "ROI Audit" at bounding box center [94, 220] width 188 height 30
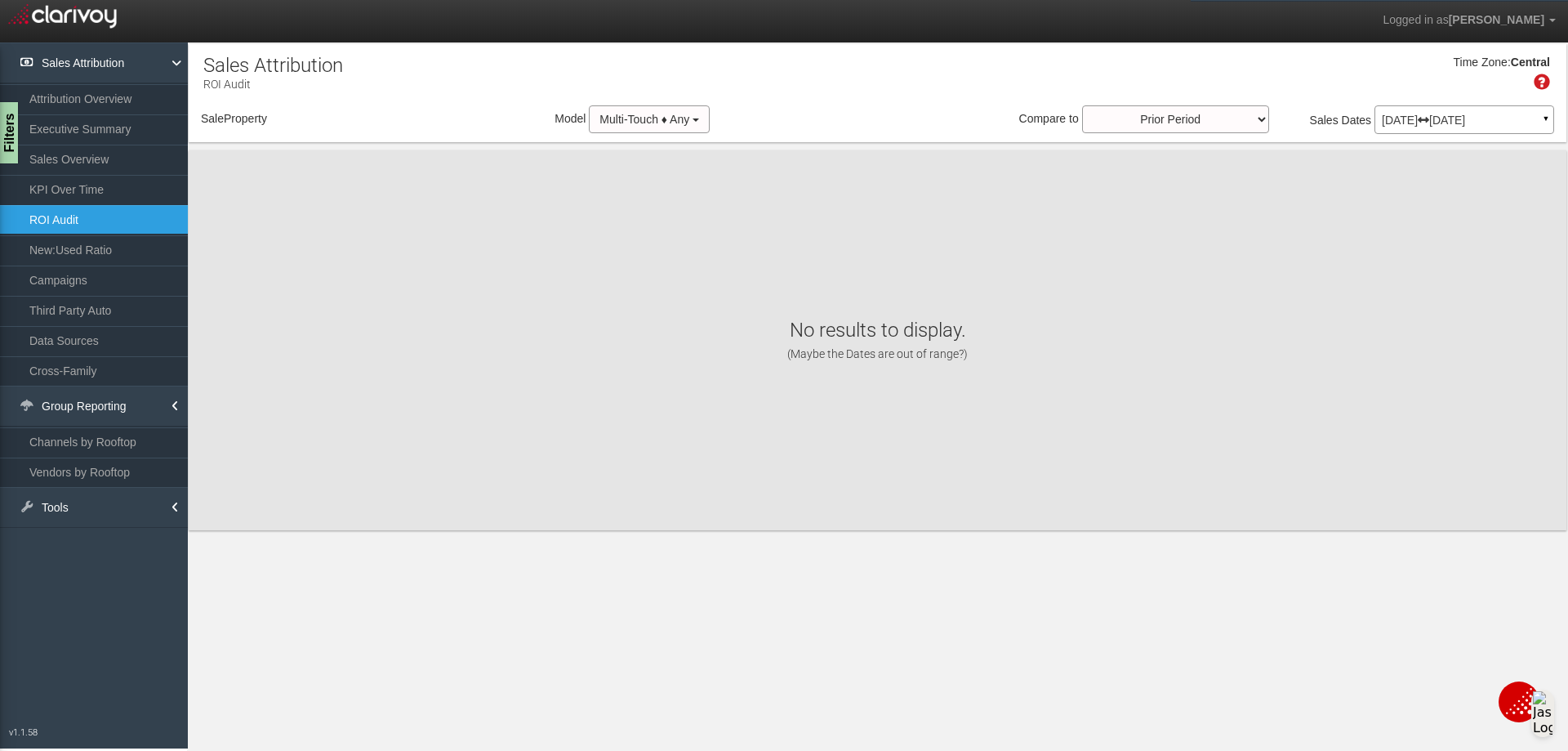
select select "object:510"
